Goal: Transaction & Acquisition: Purchase product/service

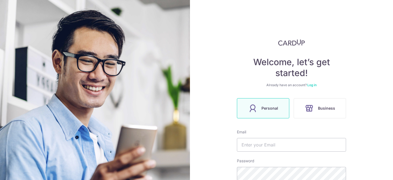
click at [312, 84] on link "Log in" at bounding box center [311, 85] width 9 height 4
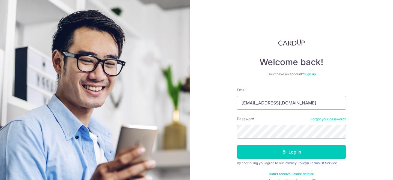
scroll to position [9, 0]
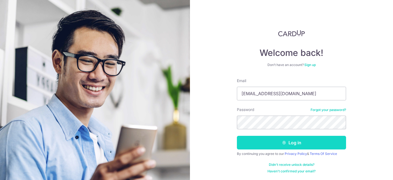
click at [292, 143] on button "Log in" at bounding box center [291, 143] width 109 height 14
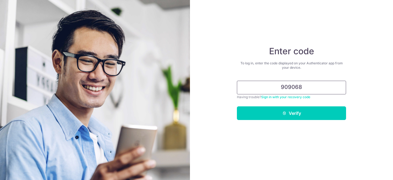
type input "909068"
click at [237, 106] on button "Verify" at bounding box center [291, 113] width 109 height 14
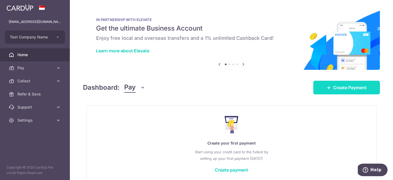
click at [341, 89] on span "Create Payment" at bounding box center [349, 87] width 33 height 7
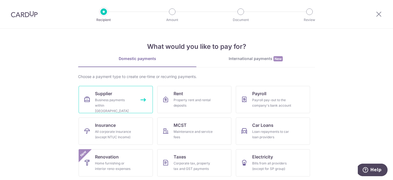
click at [100, 109] on link "Supplier Business payments within Singapore" at bounding box center [116, 99] width 74 height 27
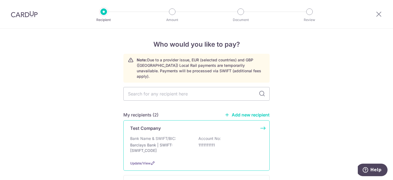
click at [175, 142] on p "Barclays Bank | SWIFT: BARCGB22" at bounding box center [160, 147] width 61 height 11
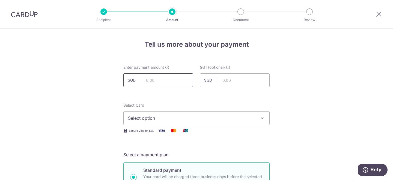
click at [150, 80] on input "text" at bounding box center [158, 80] width 70 height 14
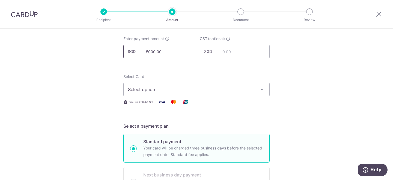
scroll to position [37, 0]
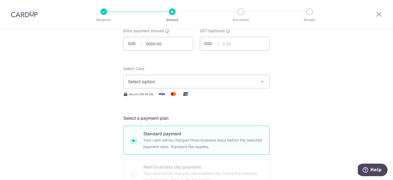
click at [165, 78] on button "Select option" at bounding box center [196, 82] width 146 height 14
type input "5,000.00"
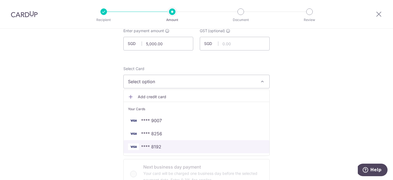
click at [165, 144] on span "**** 8192" at bounding box center [196, 147] width 137 height 7
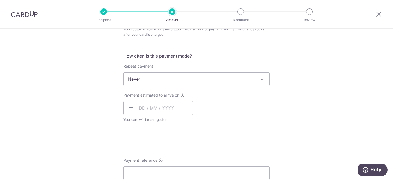
scroll to position [204, 0]
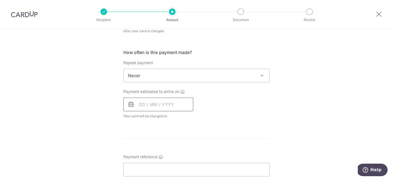
click at [143, 108] on input "text" at bounding box center [158, 105] width 70 height 14
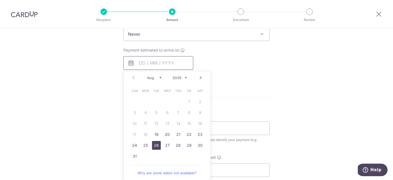
scroll to position [246, 0]
click at [157, 135] on link "19" at bounding box center [156, 133] width 9 height 9
type input "19/08/2025"
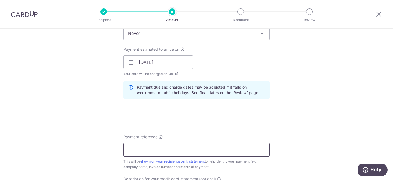
click at [175, 149] on input "Payment reference" at bounding box center [196, 150] width 146 height 14
type input "ref"
click at [219, 133] on form "Enter payment amount SGD 5,000.00 5000.00 GST (optional) SGD Select Card **** 8…" at bounding box center [196, 71] width 146 height 504
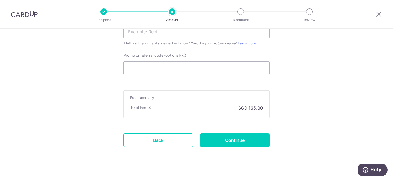
scroll to position [414, 0]
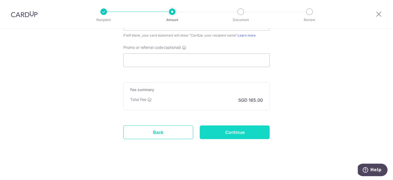
click at [226, 139] on input "Continue" at bounding box center [235, 133] width 70 height 14
type input "Create Schedule"
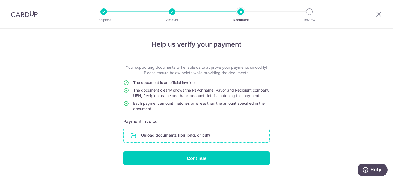
click at [187, 142] on input "file" at bounding box center [197, 135] width 146 height 14
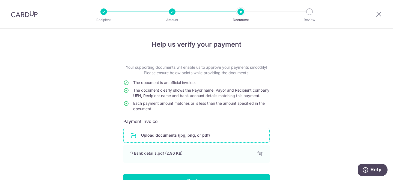
scroll to position [38, 0]
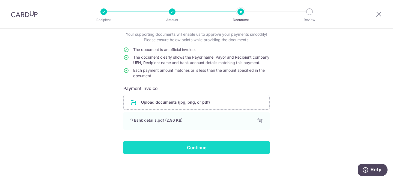
click at [194, 154] on input "Continue" at bounding box center [196, 148] width 146 height 14
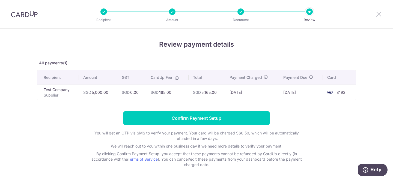
click at [379, 14] on icon at bounding box center [379, 14] width 7 height 7
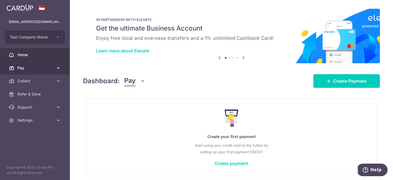
click at [39, 72] on link "Pay" at bounding box center [35, 67] width 70 height 13
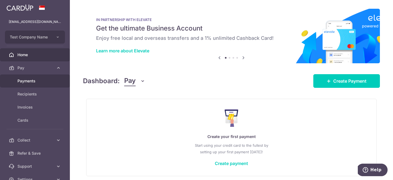
click at [41, 83] on span "Payments" at bounding box center [35, 80] width 36 height 5
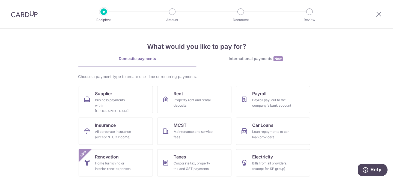
click at [238, 52] on div "What would you like to pay for? Domestic payments International payments New Ch…" at bounding box center [196, 121] width 237 height 184
click at [27, 12] on img at bounding box center [24, 14] width 27 height 7
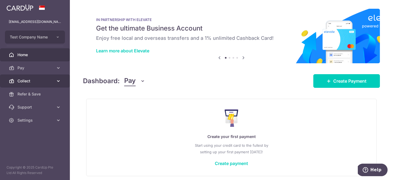
click at [37, 76] on link "Collect" at bounding box center [35, 81] width 70 height 13
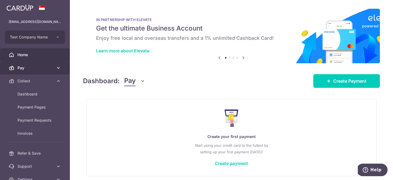
click at [31, 68] on span "Pay" at bounding box center [35, 67] width 36 height 5
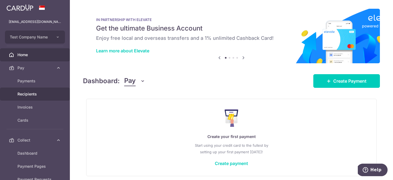
click at [41, 94] on span "Recipients" at bounding box center [35, 93] width 36 height 5
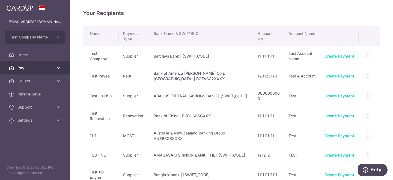
click at [44, 67] on span "Pay" at bounding box center [35, 67] width 36 height 5
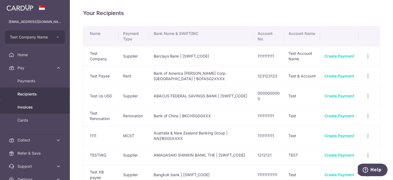
click at [41, 106] on span "Invoices" at bounding box center [35, 107] width 36 height 5
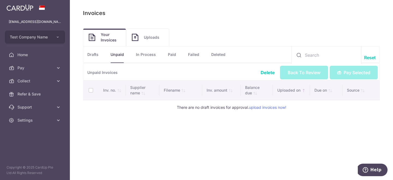
click at [148, 32] on link "Uploads" at bounding box center [147, 37] width 43 height 17
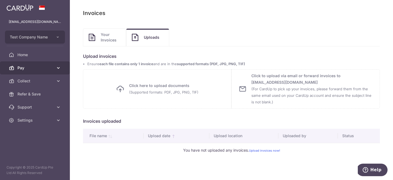
click at [25, 68] on span "Pay" at bounding box center [35, 67] width 36 height 5
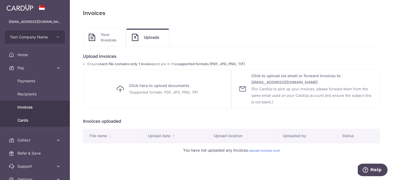
click at [41, 118] on span "Cards" at bounding box center [35, 120] width 36 height 5
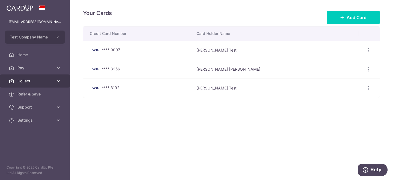
click at [49, 80] on span "Collect" at bounding box center [35, 80] width 36 height 5
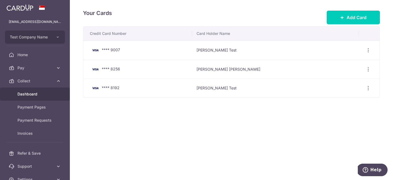
click at [47, 92] on span "Dashboard" at bounding box center [35, 93] width 36 height 5
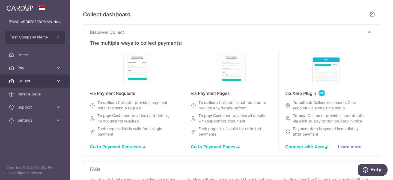
click at [43, 84] on span "Collect" at bounding box center [35, 80] width 36 height 5
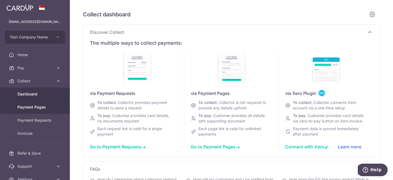
click at [45, 108] on span "Payment Pages" at bounding box center [35, 107] width 36 height 5
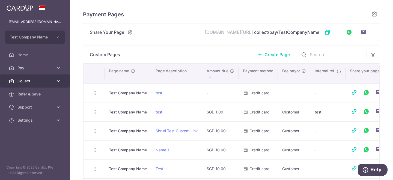
click at [48, 81] on span "Collect" at bounding box center [35, 80] width 36 height 5
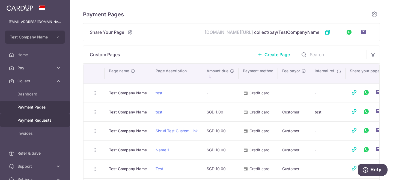
click at [47, 119] on span "Payment Requests" at bounding box center [35, 120] width 36 height 5
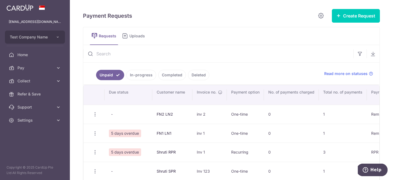
click at [137, 37] on span "Uploads" at bounding box center [138, 35] width 19 height 5
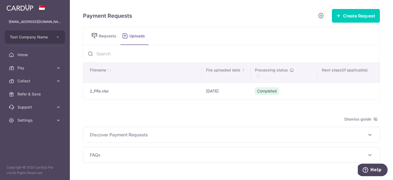
click at [166, 23] on div "Payment Requests Create Request Single Request Multiple Requests Requests Uploa…" at bounding box center [231, 86] width 297 height 154
click at [99, 38] on span "Requests" at bounding box center [108, 35] width 19 height 5
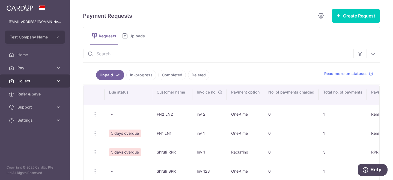
click at [40, 81] on span "Collect" at bounding box center [35, 80] width 36 height 5
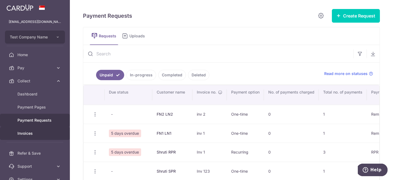
click at [40, 132] on span "Invoices" at bounding box center [35, 133] width 36 height 5
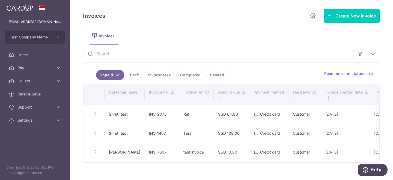
scroll to position [8, 0]
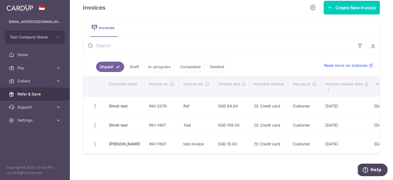
click at [43, 99] on link "Refer & Save" at bounding box center [35, 94] width 70 height 13
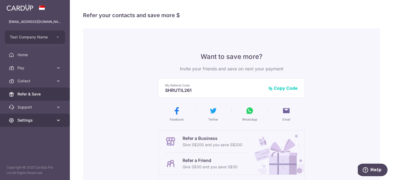
click at [54, 120] on link "Settings" at bounding box center [35, 120] width 70 height 13
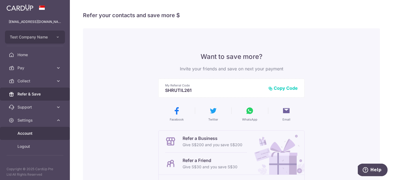
click at [52, 134] on span "Account" at bounding box center [35, 133] width 36 height 5
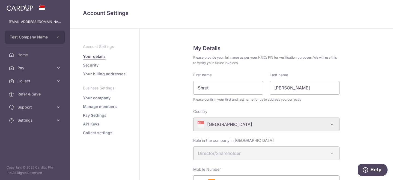
click at [97, 67] on link "Security" at bounding box center [91, 64] width 16 height 5
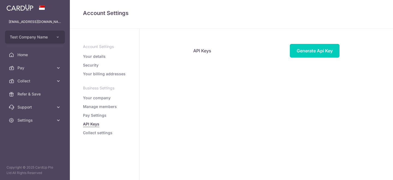
click at [104, 135] on link "Collect settings" at bounding box center [97, 132] width 29 height 5
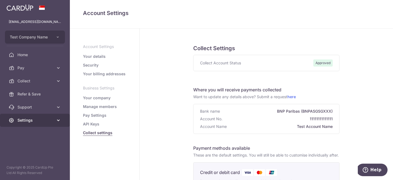
click at [42, 115] on link "Settings" at bounding box center [35, 120] width 70 height 13
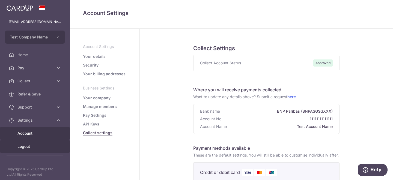
click at [44, 145] on span "Logout" at bounding box center [35, 146] width 36 height 5
